Goal: Information Seeking & Learning: Learn about a topic

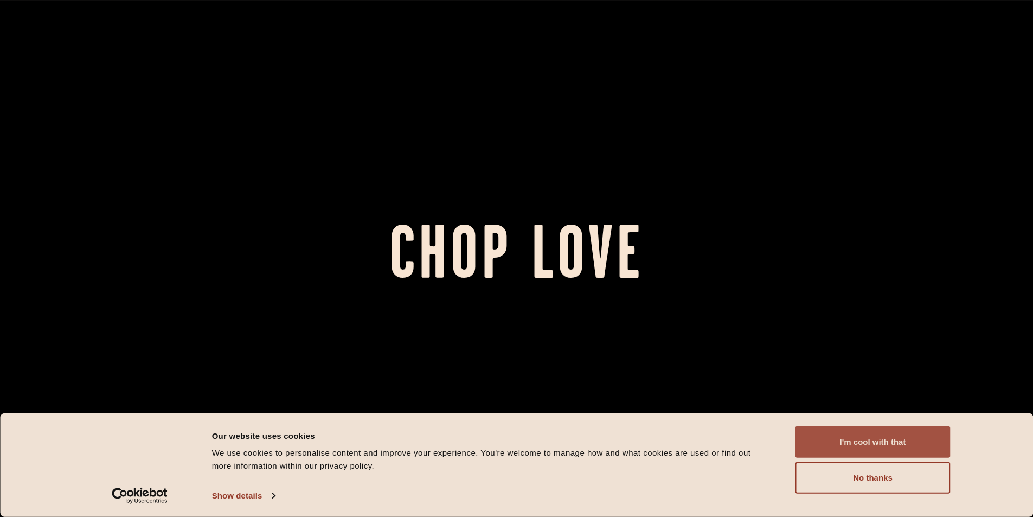
click at [858, 438] on button "I'm cool with that" at bounding box center [873, 441] width 155 height 31
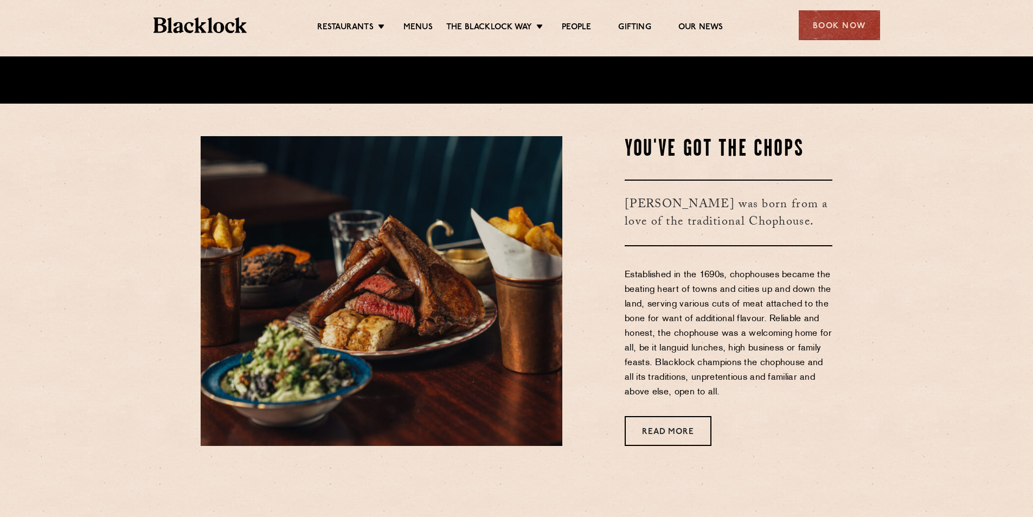
scroll to position [488, 0]
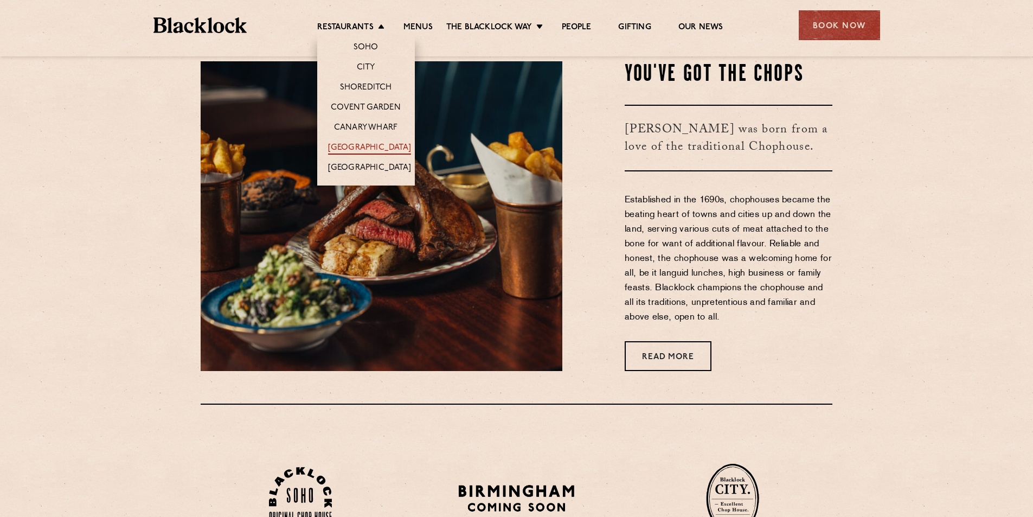
click at [374, 144] on link "[GEOGRAPHIC_DATA]" at bounding box center [369, 149] width 83 height 12
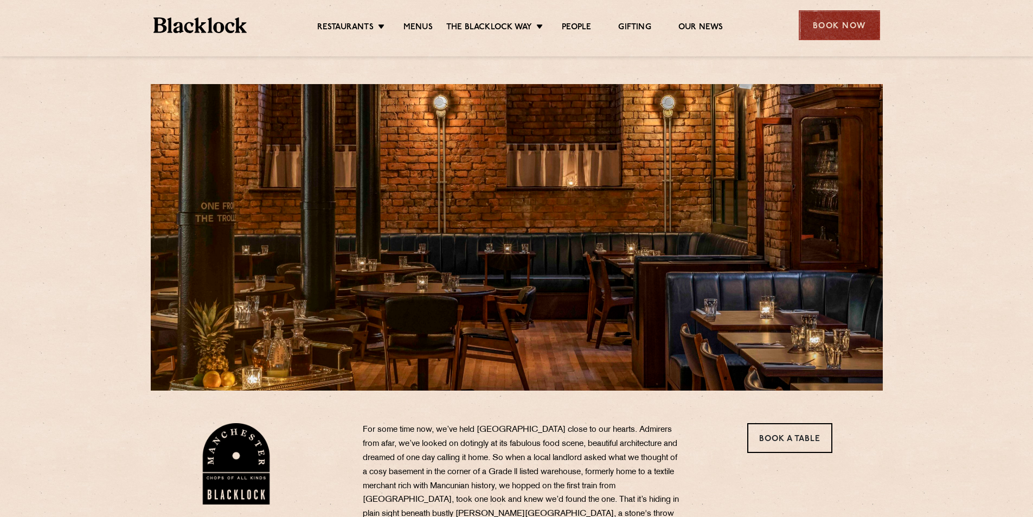
click at [820, 30] on div "Book Now" at bounding box center [839, 25] width 81 height 30
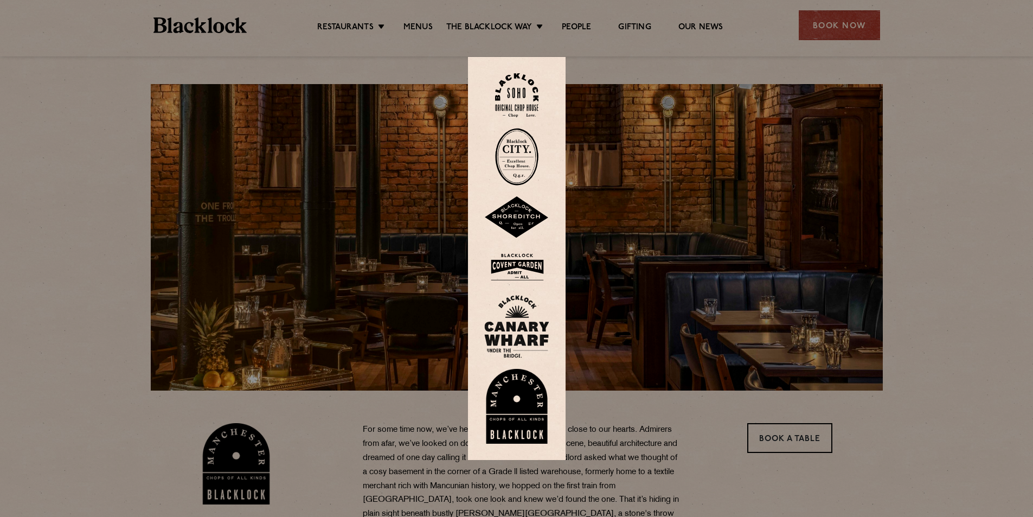
click at [535, 408] on img at bounding box center [516, 406] width 65 height 75
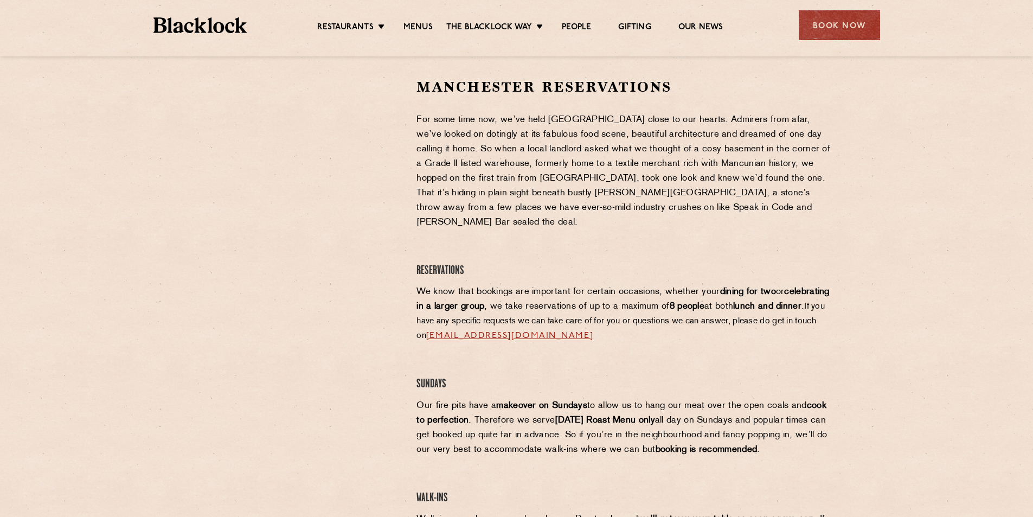
scroll to position [165, 0]
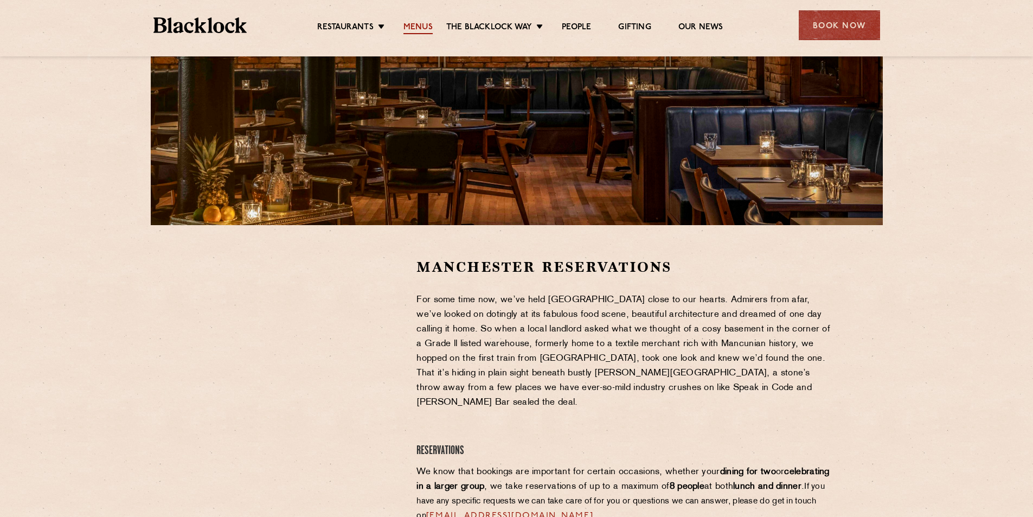
click at [419, 27] on link "Menus" at bounding box center [417, 28] width 29 height 12
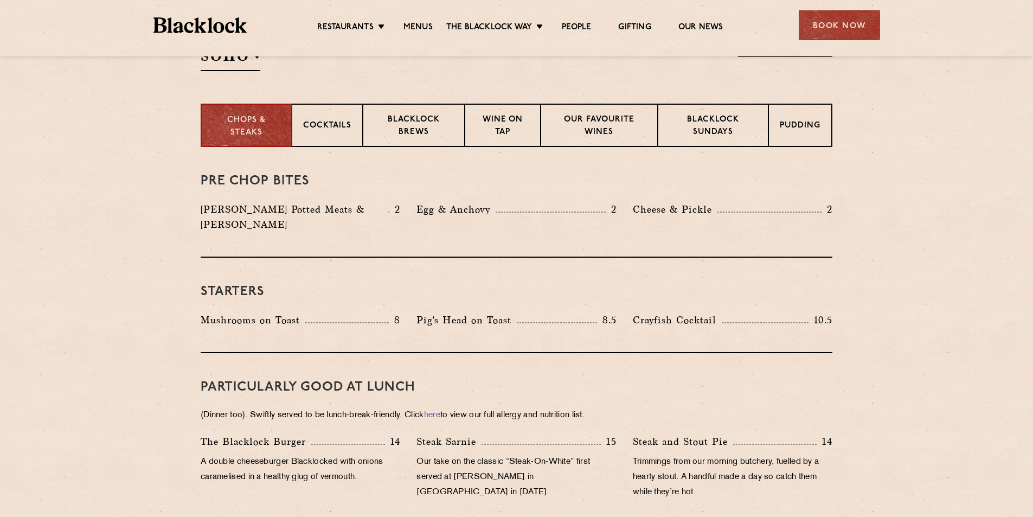
scroll to position [380, 0]
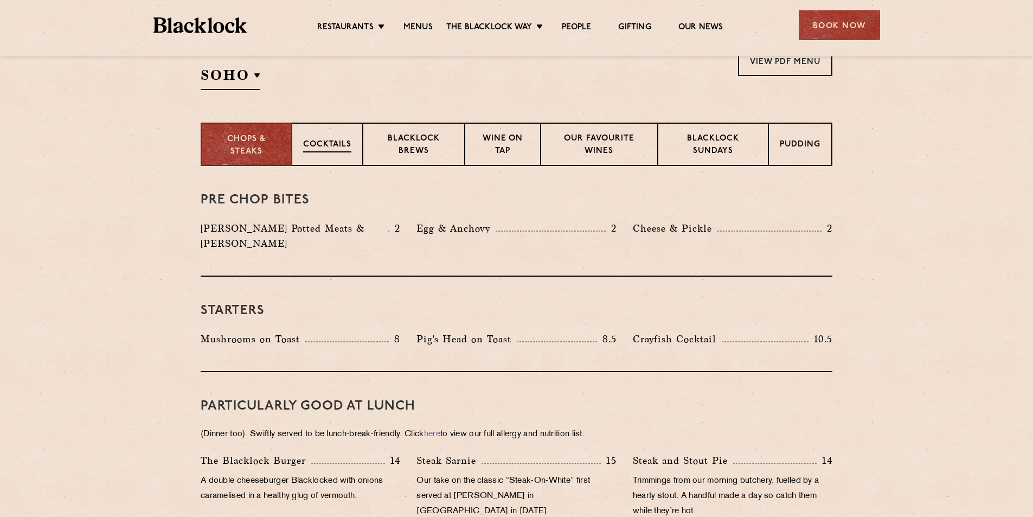
click at [339, 149] on p "Cocktails" at bounding box center [327, 146] width 48 height 14
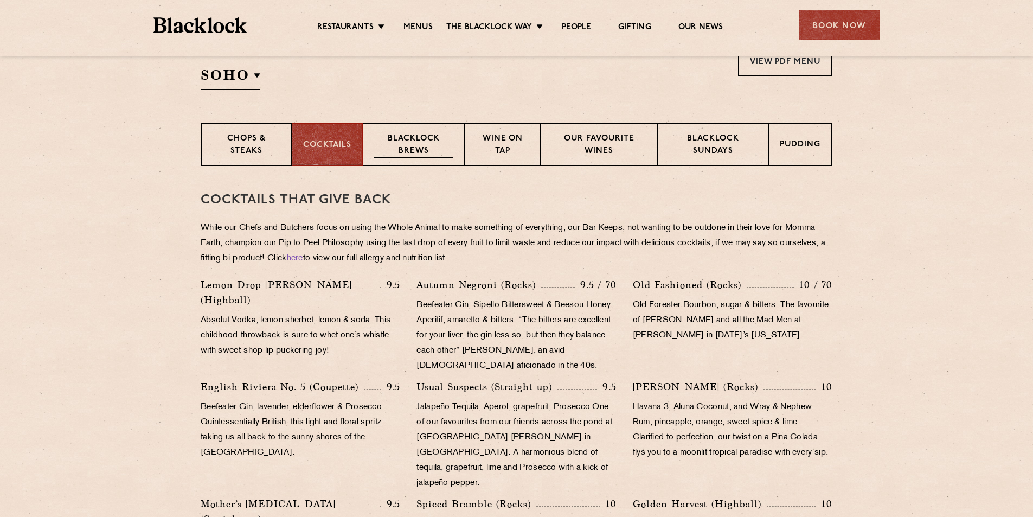
click at [421, 140] on p "Blacklock Brews" at bounding box center [413, 145] width 79 height 25
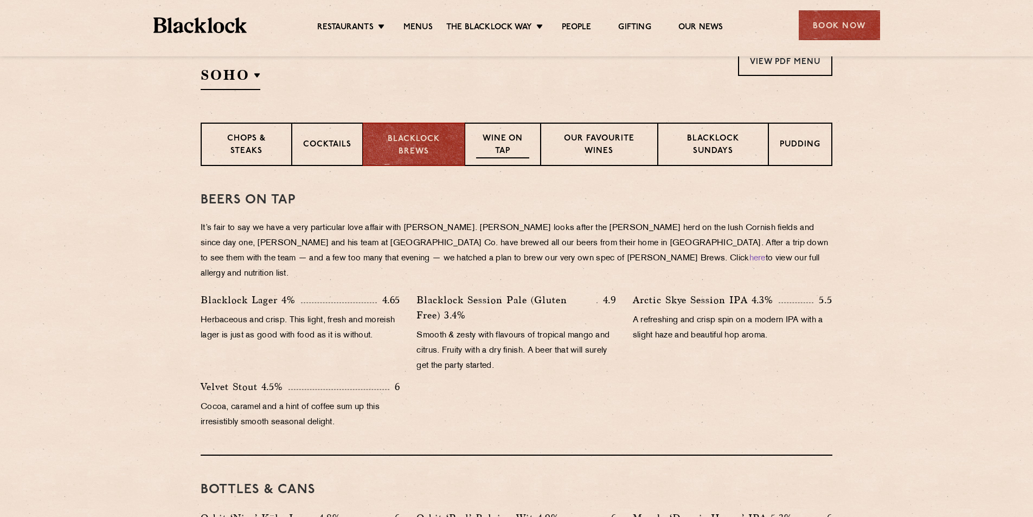
click at [516, 144] on p "Wine on Tap" at bounding box center [502, 145] width 53 height 25
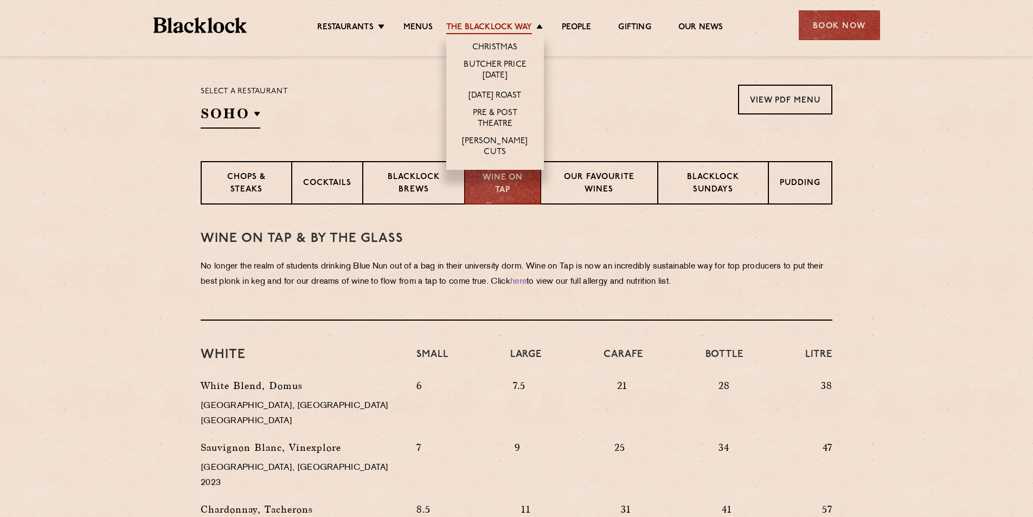
scroll to position [271, 0]
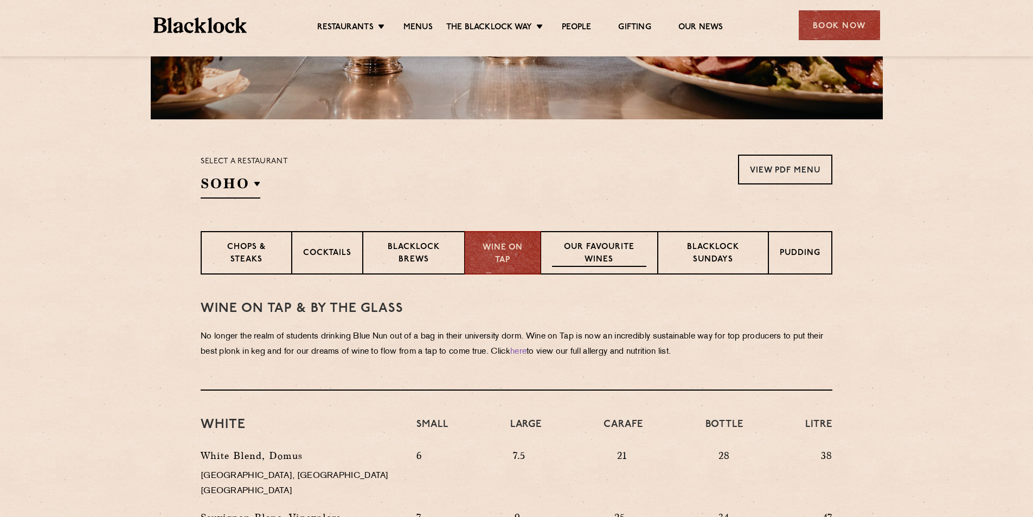
click at [604, 251] on p "Our favourite wines" at bounding box center [599, 253] width 94 height 25
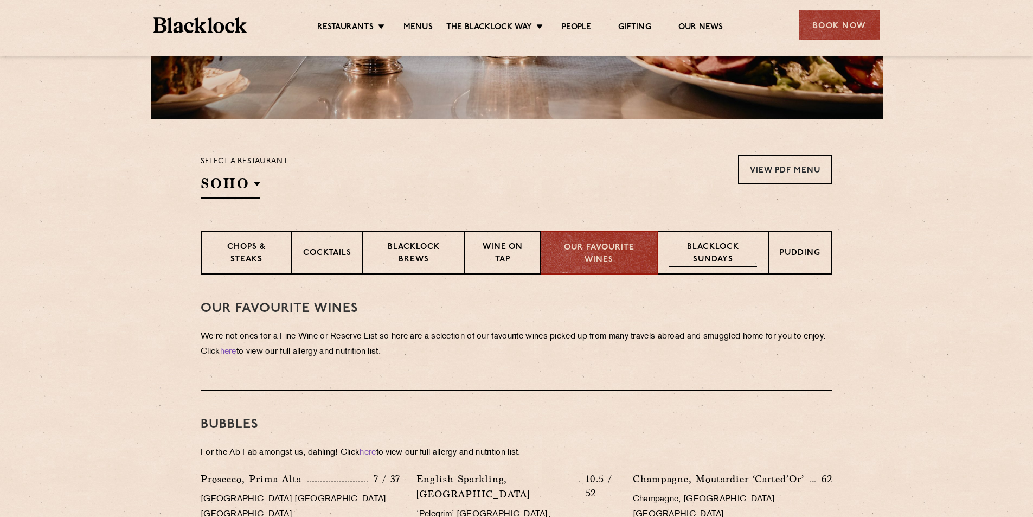
click at [725, 253] on p "Blacklock Sundays" at bounding box center [713, 253] width 88 height 25
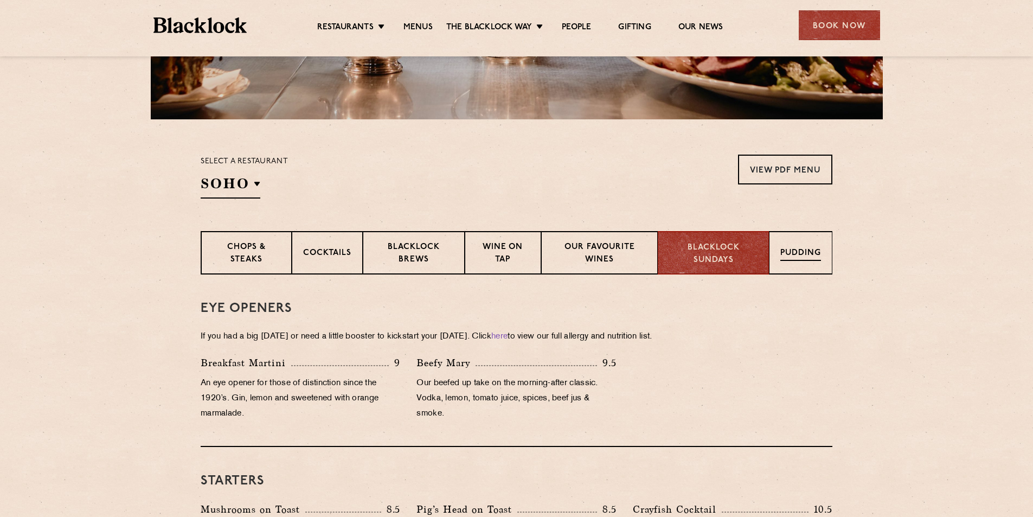
click at [795, 253] on p "Pudding" at bounding box center [800, 254] width 41 height 14
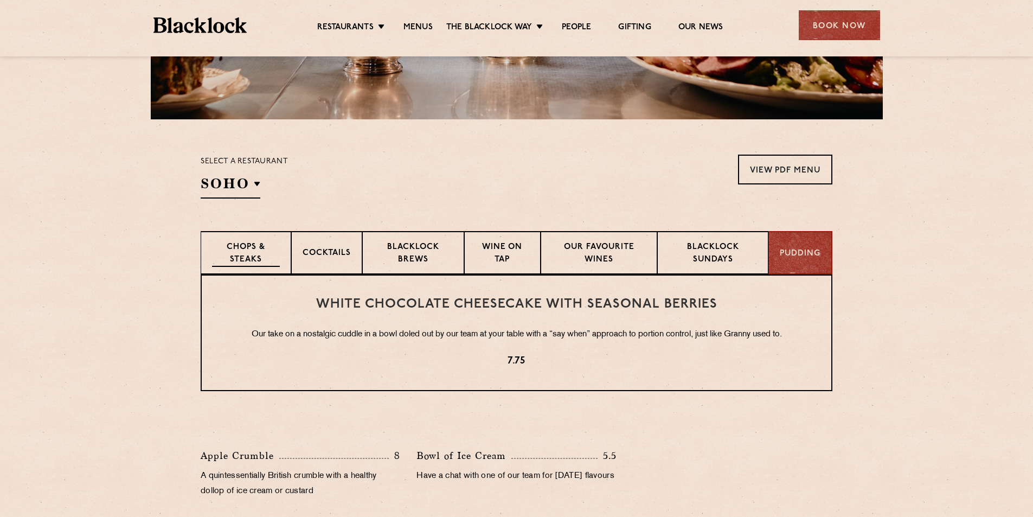
click at [236, 247] on p "Chops & Steaks" at bounding box center [246, 253] width 68 height 25
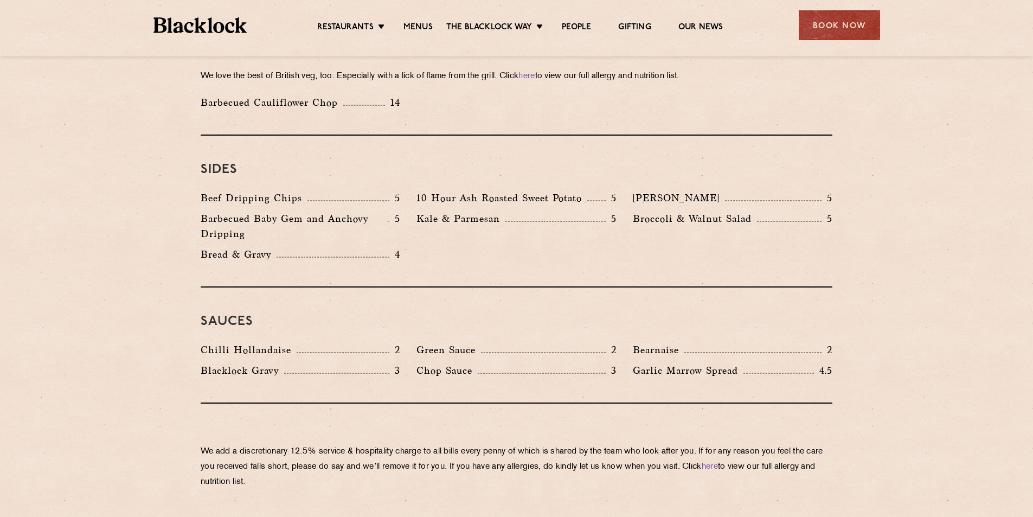
scroll to position [1605, 0]
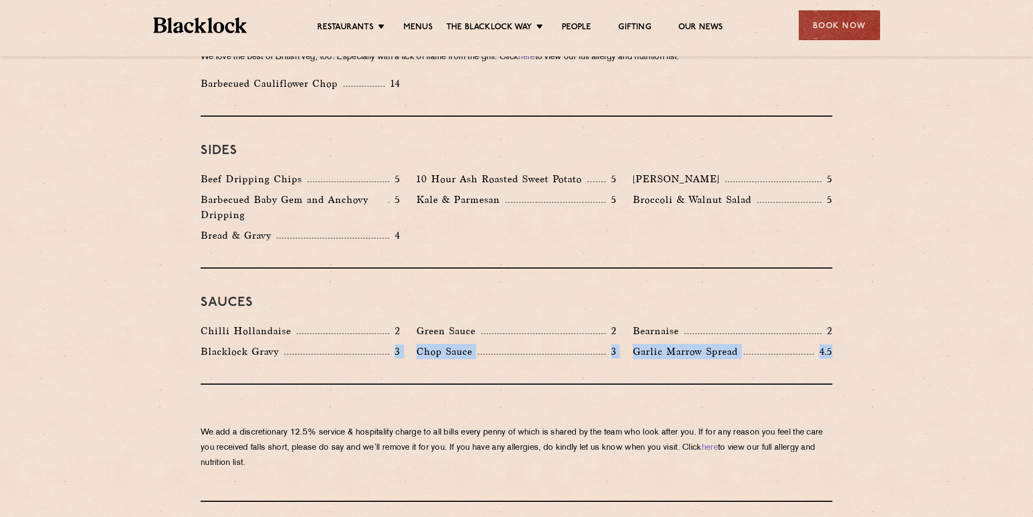
drag, startPoint x: 857, startPoint y: 313, endPoint x: 336, endPoint y: 312, distance: 521.1
click at [504, 268] on div "Sauces Chilli Hollandaise 2 Green Sauce 2 Bearnaise 2 Blacklock Gravy 3 Chop Sa…" at bounding box center [517, 326] width 632 height 116
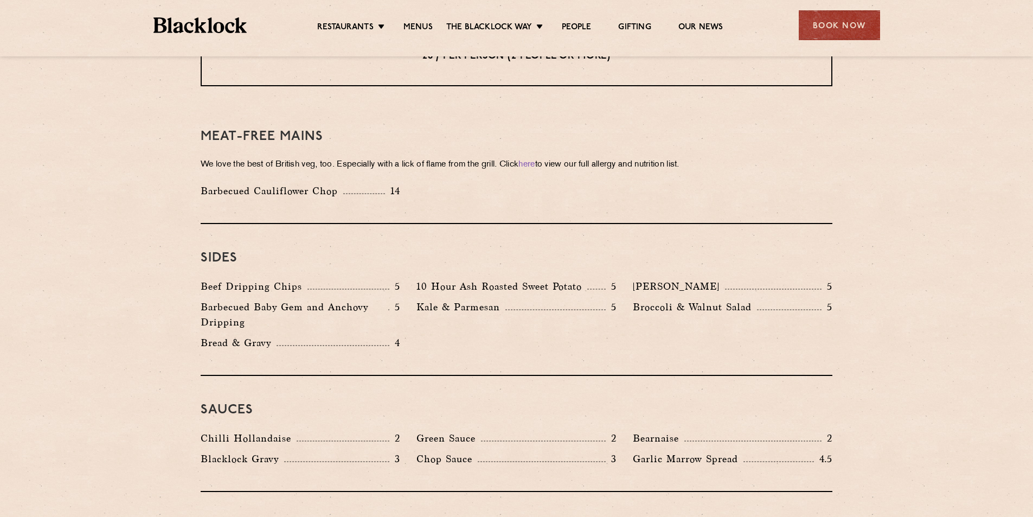
scroll to position [1496, 0]
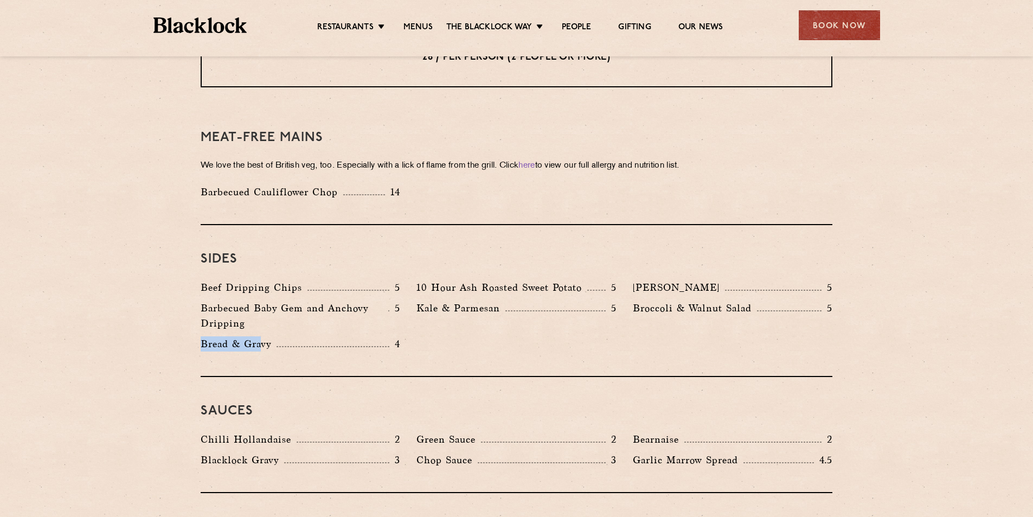
drag, startPoint x: 200, startPoint y: 315, endPoint x: 266, endPoint y: 313, distance: 65.6
click at [265, 336] on div "Bread & Gravy 4" at bounding box center [301, 346] width 216 height 21
click at [287, 300] on p "Barbecued Baby Gem and Anchovy Dripping" at bounding box center [295, 315] width 188 height 30
drag, startPoint x: 249, startPoint y: 294, endPoint x: 194, endPoint y: 275, distance: 58.1
click at [194, 300] on div "Barbecued Baby Gem and Anchovy Dripping 5" at bounding box center [301, 318] width 216 height 36
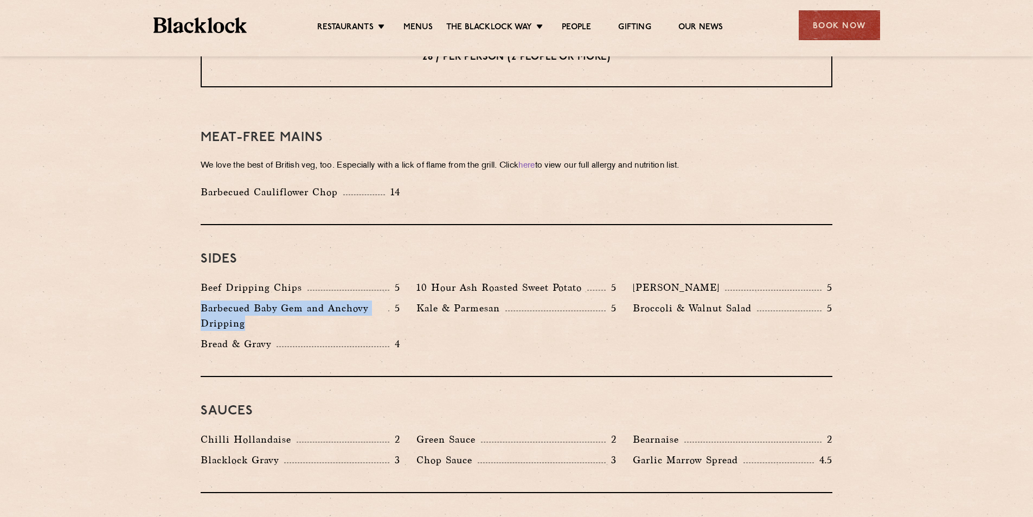
click at [329, 300] on p "Barbecued Baby Gem and Anchovy Dripping" at bounding box center [295, 315] width 188 height 30
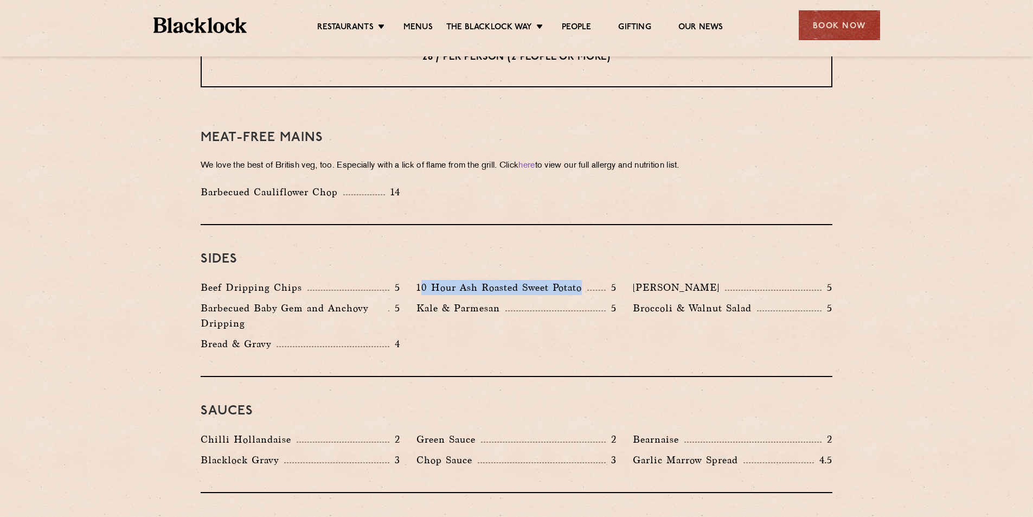
drag, startPoint x: 419, startPoint y: 258, endPoint x: 597, endPoint y: 247, distance: 178.2
click at [597, 247] on div "Sides Beef Dripping Chips 5 10 Hour Ash Roasted Sweet Potato 5 Autumn Slaw 5 Ba…" at bounding box center [517, 301] width 632 height 152
click at [611, 280] on p "5" at bounding box center [611, 287] width 11 height 14
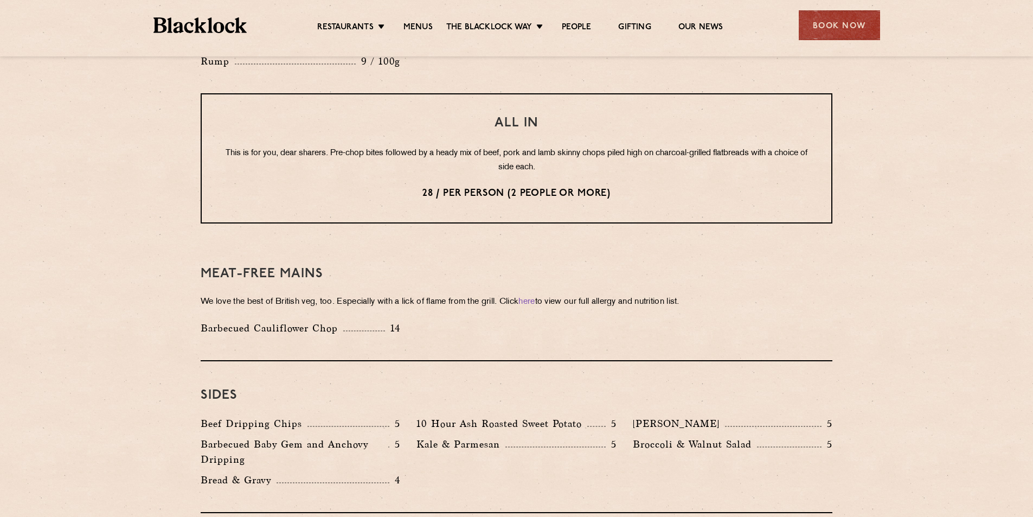
scroll to position [1333, 0]
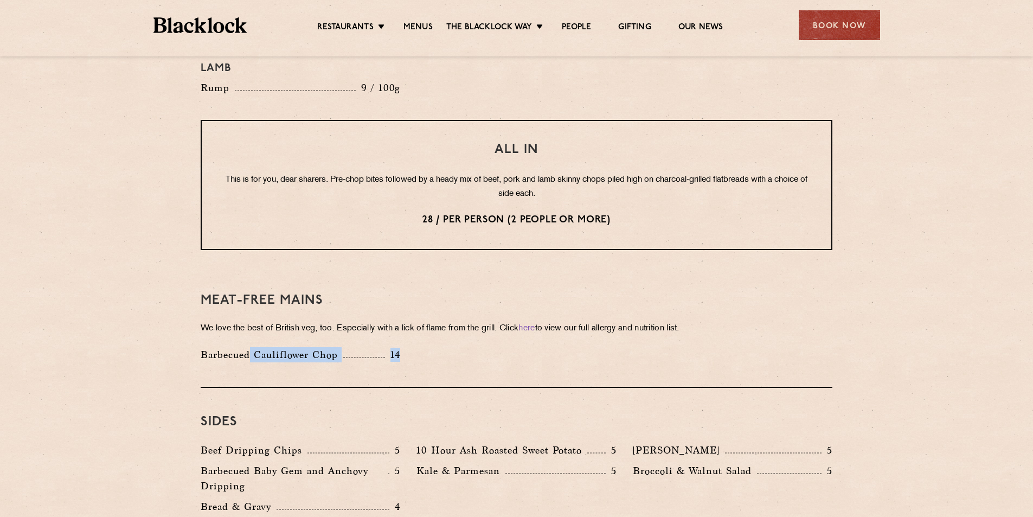
drag, startPoint x: 412, startPoint y: 324, endPoint x: 247, endPoint y: 321, distance: 164.9
click at [249, 347] on div "Barbecued Cauliflower Chop 14" at bounding box center [517, 357] width 648 height 21
click at [206, 266] on div "Meat-Free mains We love the best of British veg, too. Especially with a lick of…" at bounding box center [517, 326] width 632 height 121
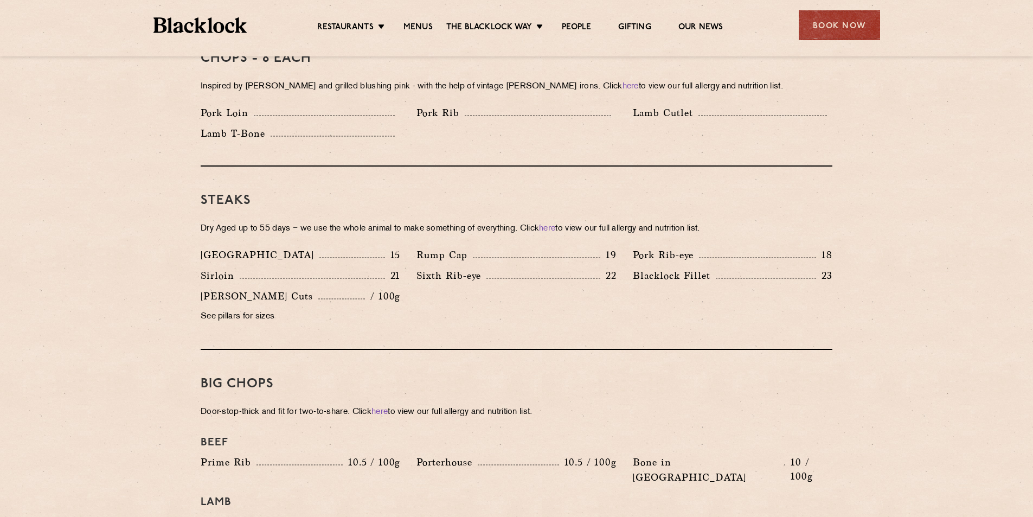
scroll to position [845, 0]
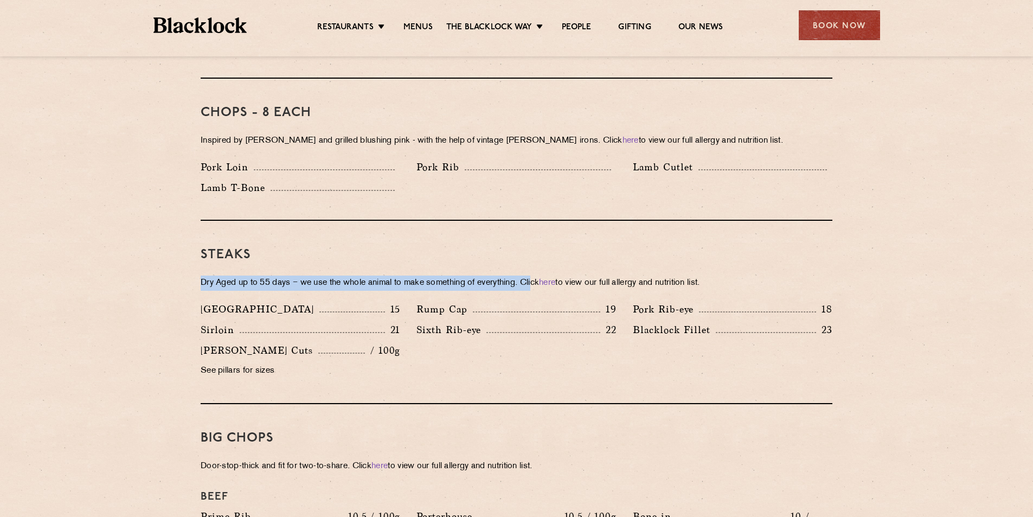
drag, startPoint x: 200, startPoint y: 268, endPoint x: 539, endPoint y: 271, distance: 338.9
click at [539, 271] on div "Pre Chop Bites Blacklock Potted Meats & Kimchi 2 Egg & Anchovy 2 Cheese & Pickl…" at bounding box center [516, 480] width 659 height 1561
click at [737, 248] on h3 "Steaks" at bounding box center [517, 255] width 632 height 14
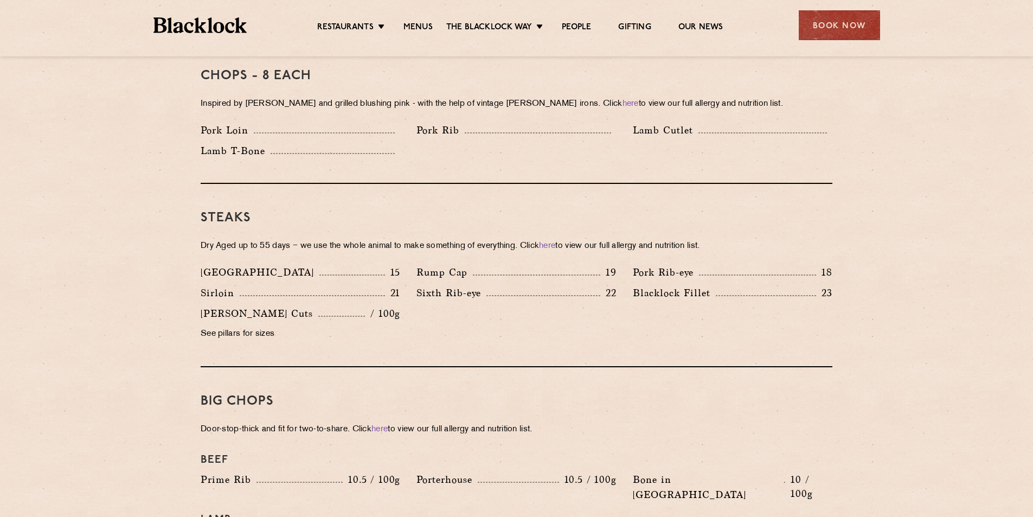
scroll to position [900, 0]
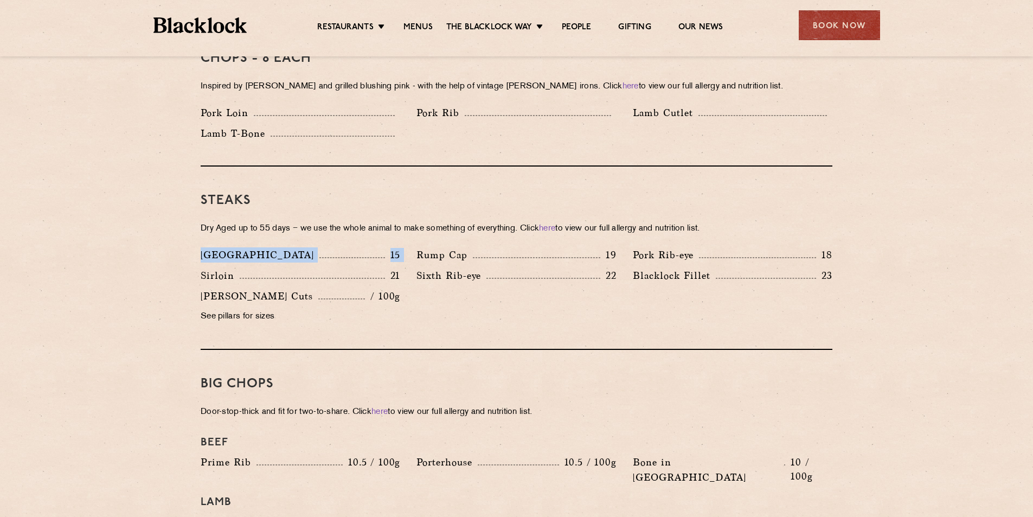
drag, startPoint x: 204, startPoint y: 235, endPoint x: 334, endPoint y: 257, distance: 131.9
click at [406, 247] on div "Denver 15" at bounding box center [301, 257] width 216 height 21
click at [283, 268] on div "Sirloin 21" at bounding box center [301, 275] width 200 height 15
drag, startPoint x: 190, startPoint y: 261, endPoint x: 429, endPoint y: 254, distance: 239.2
click at [429, 256] on div "Pre Chop Bites Blacklock Potted Meats & Kimchi 2 Egg & Anchovy 2 Cheese & Pickl…" at bounding box center [516, 426] width 659 height 1561
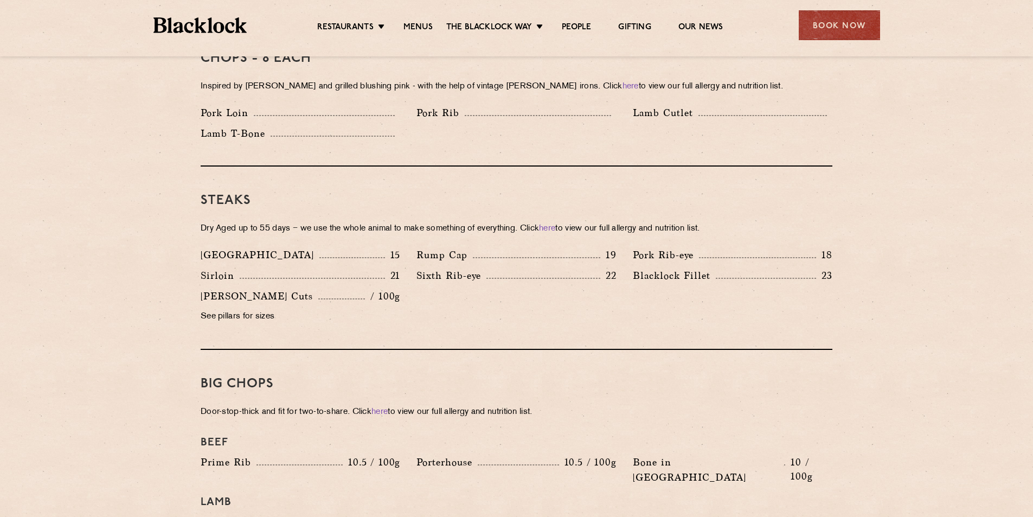
click at [429, 247] on p "Rump Cap" at bounding box center [444, 254] width 56 height 15
drag, startPoint x: 415, startPoint y: 235, endPoint x: 625, endPoint y: 240, distance: 210.5
click at [625, 247] on div "Denver 15 Rump Cap 19 Pork Rib-eye 18 Sirloin 21 Sixth Rib-eye 22 Blacklock Fil…" at bounding box center [517, 288] width 648 height 82
click at [602, 268] on p "22" at bounding box center [608, 275] width 16 height 14
drag, startPoint x: 619, startPoint y: 260, endPoint x: 419, endPoint y: 255, distance: 200.7
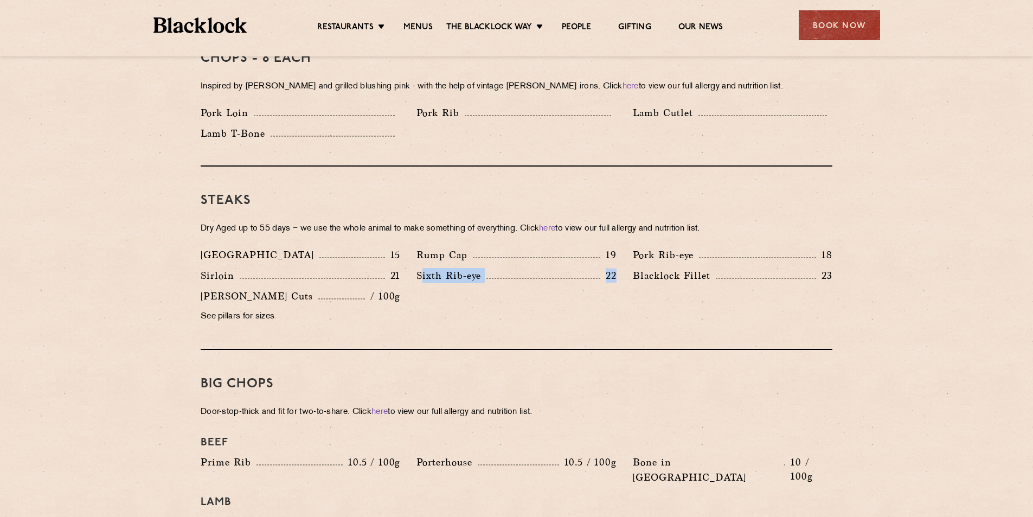
click at [419, 268] on div "Sixth Rib-eye 22" at bounding box center [516, 278] width 216 height 21
click at [686, 286] on div "Denver 15 Rump Cap 19 Pork Rib-eye 18 Sirloin 21 Sixth Rib-eye 22 Blacklock Fil…" at bounding box center [517, 288] width 648 height 82
drag, startPoint x: 843, startPoint y: 254, endPoint x: 631, endPoint y: 255, distance: 211.5
click at [631, 255] on section "Pre Chop Bites Blacklock Potted Meats & Kimchi 2 Egg & Anchovy 2 Cheese & Pickl…" at bounding box center [516, 426] width 1033 height 1561
click at [684, 309] on div "Denver 15 Rump Cap 19 Pork Rib-eye 18 Sirloin 21 Sixth Rib-eye 22 Blacklock Fil…" at bounding box center [517, 288] width 648 height 82
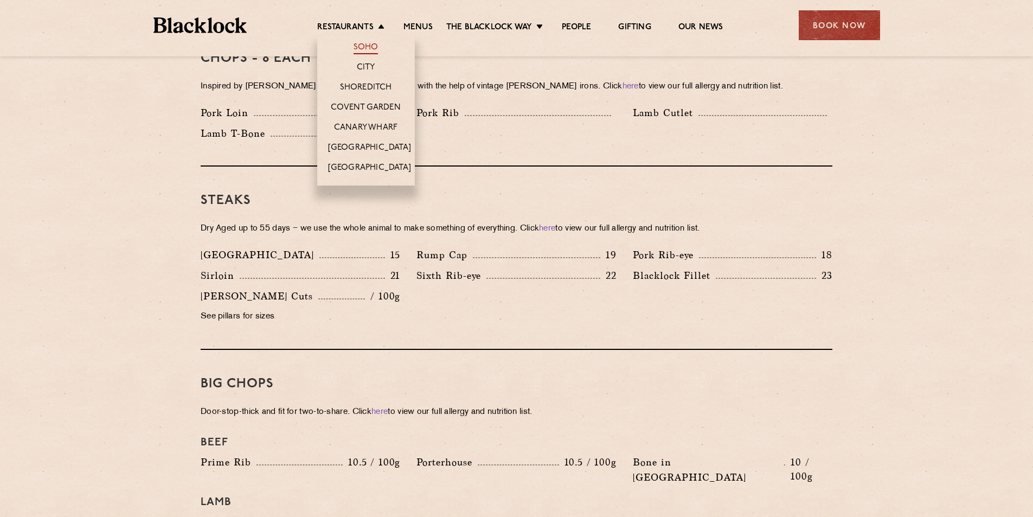
click at [370, 47] on link "Soho" at bounding box center [366, 48] width 25 height 12
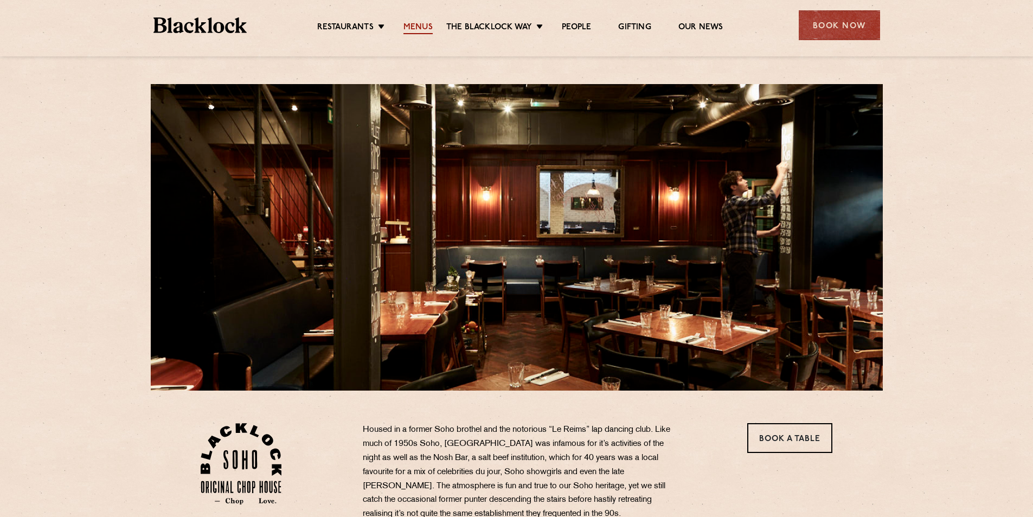
click at [410, 30] on link "Menus" at bounding box center [417, 28] width 29 height 12
